Goal: Consume media (video, audio)

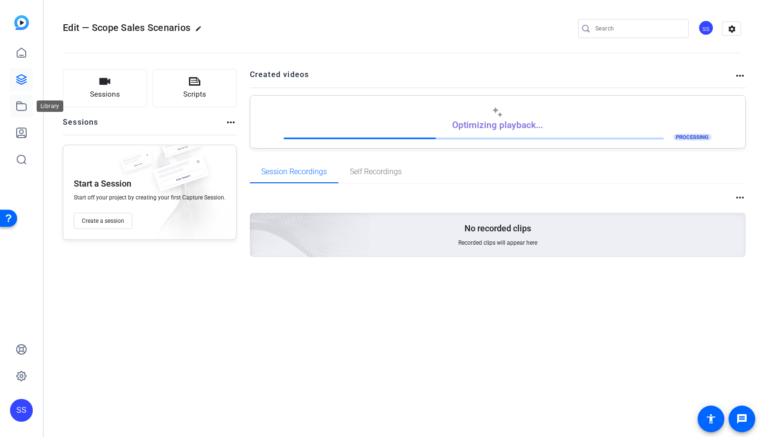
click at [26, 106] on icon at bounding box center [22, 106] width 10 height 9
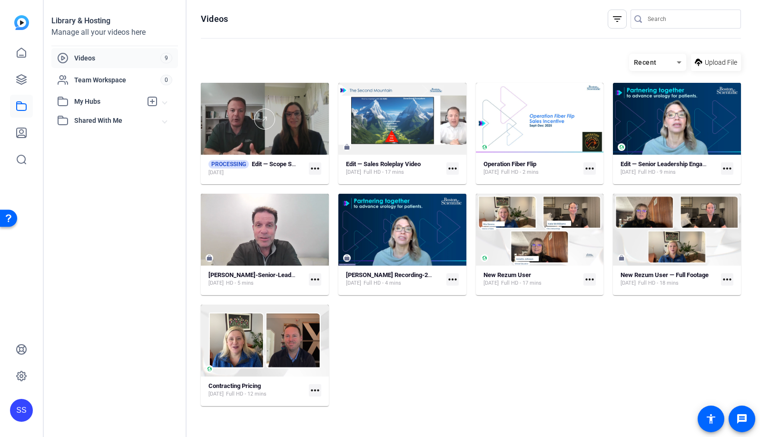
click at [286, 135] on div at bounding box center [265, 119] width 128 height 72
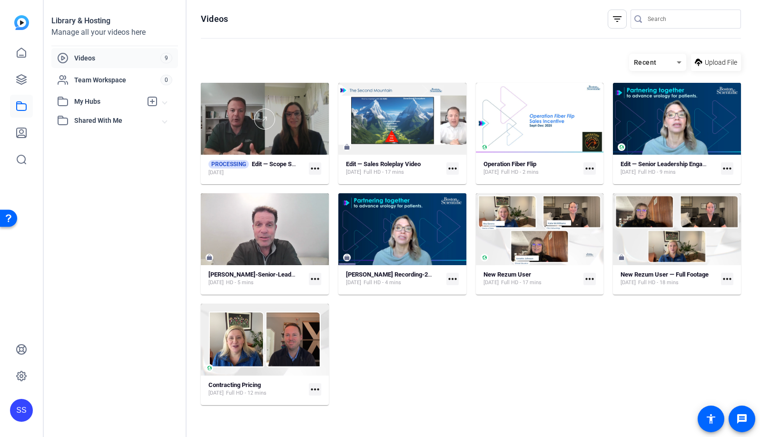
click at [270, 90] on div at bounding box center [265, 119] width 128 height 72
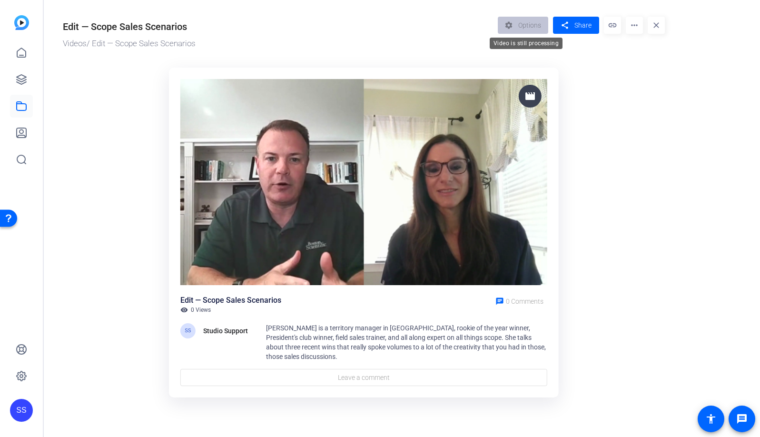
click at [520, 22] on div "settings Options" at bounding box center [526, 25] width 56 height 17
